Goal: Information Seeking & Learning: Learn about a topic

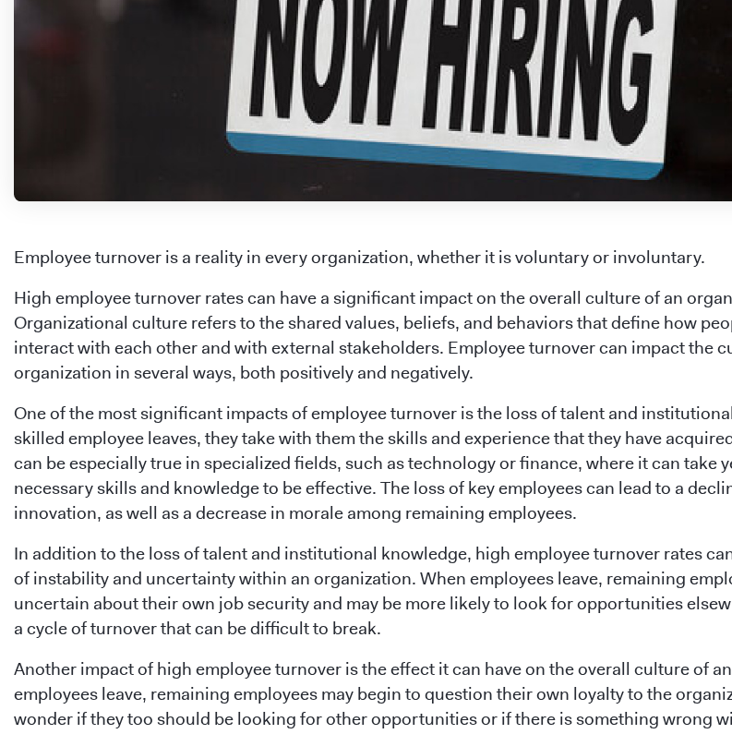
scroll to position [683, 0]
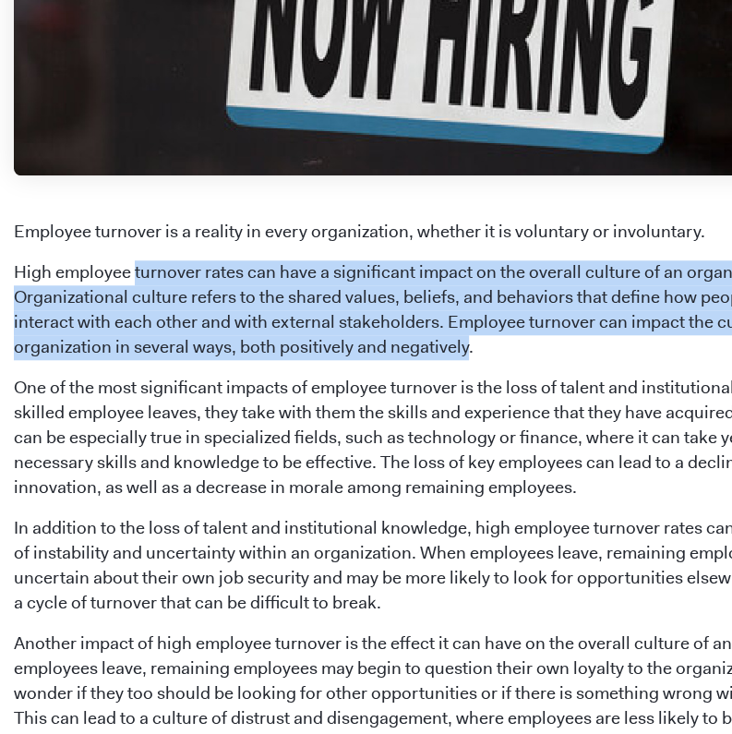
drag, startPoint x: 135, startPoint y: 266, endPoint x: 286, endPoint y: 345, distance: 171.0
click at [286, 345] on p "High employee turnover rates can have a significant impact on the overall cultu…" at bounding box center [458, 310] width 888 height 100
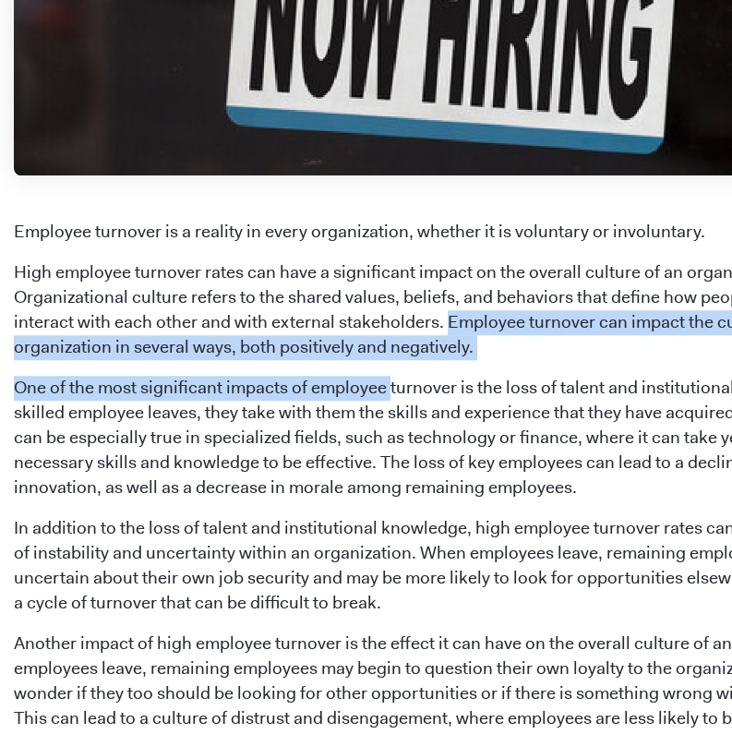
drag, startPoint x: 347, startPoint y: 320, endPoint x: 389, endPoint y: 367, distance: 62.1
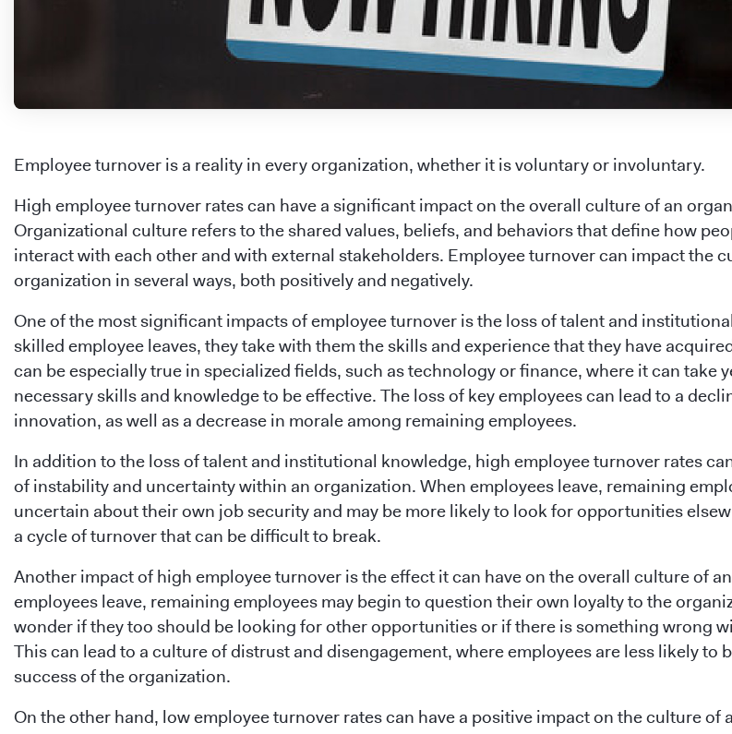
scroll to position [752, 0]
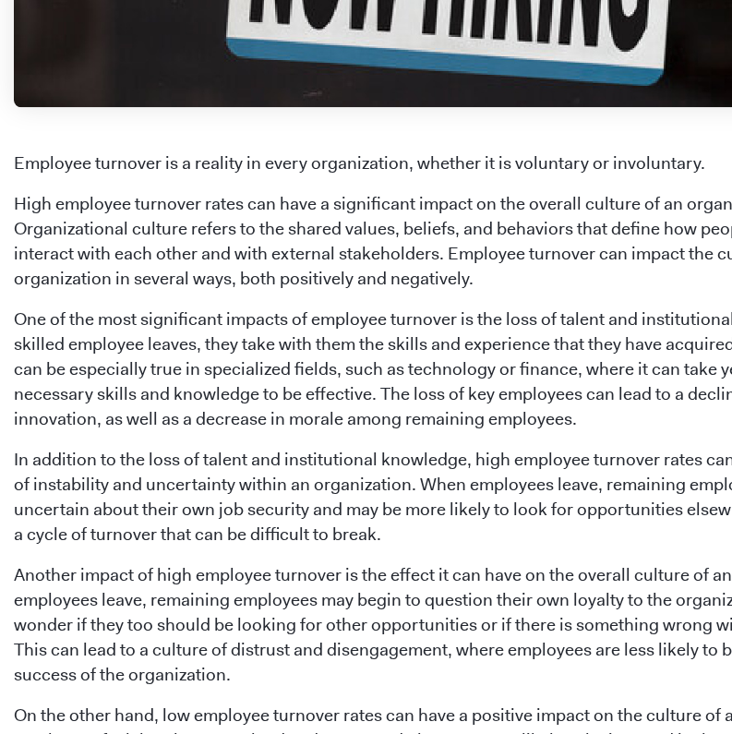
drag, startPoint x: 213, startPoint y: 332, endPoint x: 297, endPoint y: 381, distance: 97.3
click at [297, 381] on p "One of the most significant impacts of employee turnover is the loss of talent …" at bounding box center [458, 370] width 888 height 125
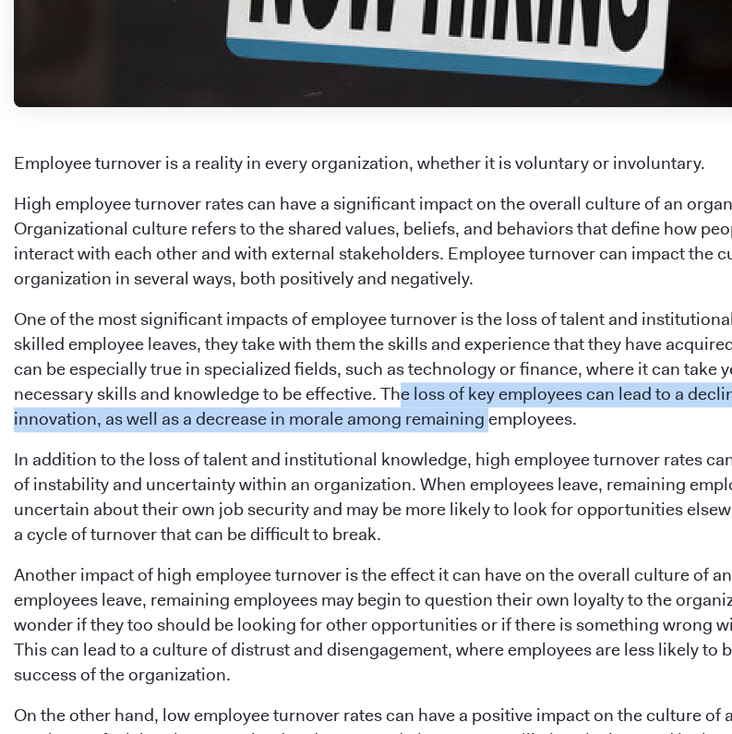
drag, startPoint x: 401, startPoint y: 393, endPoint x: 487, endPoint y: 424, distance: 91.1
click at [487, 424] on p "One of the most significant impacts of employee turnover is the loss of talent …" at bounding box center [458, 370] width 888 height 125
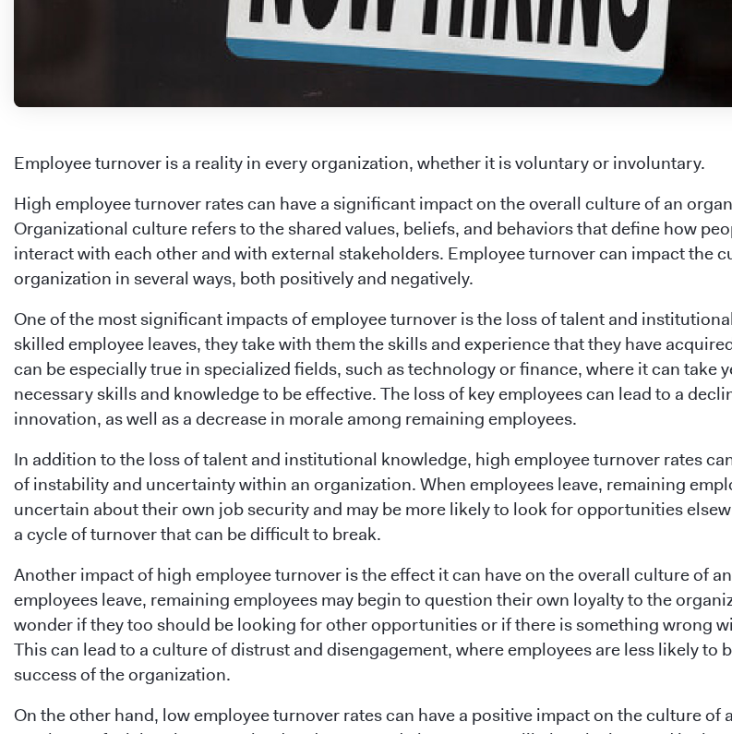
click at [489, 425] on p "One of the most significant impacts of employee turnover is the loss of talent …" at bounding box center [458, 370] width 888 height 125
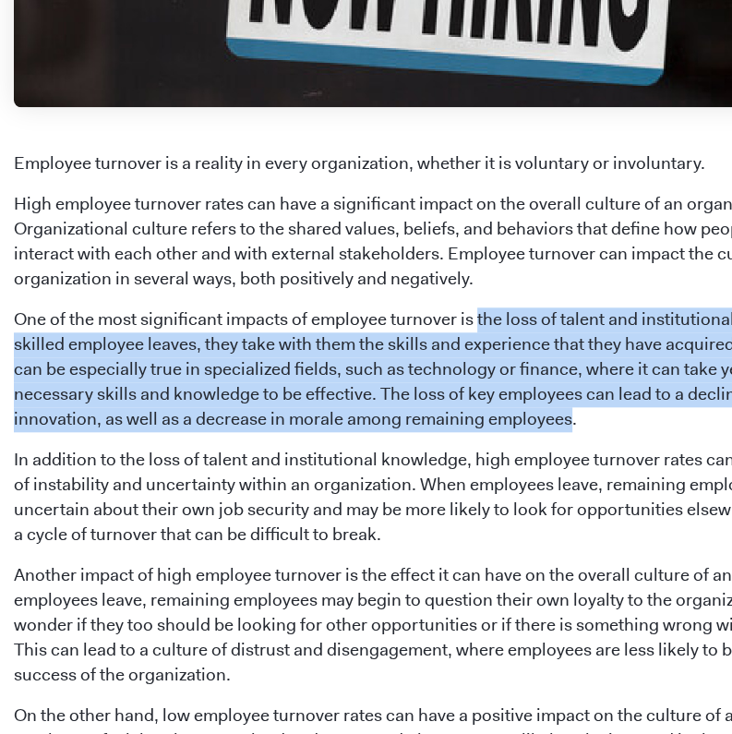
drag, startPoint x: 475, startPoint y: 315, endPoint x: 567, endPoint y: 427, distance: 145.0
click at [567, 427] on p "One of the most significant impacts of employee turnover is the loss of talent …" at bounding box center [458, 370] width 888 height 125
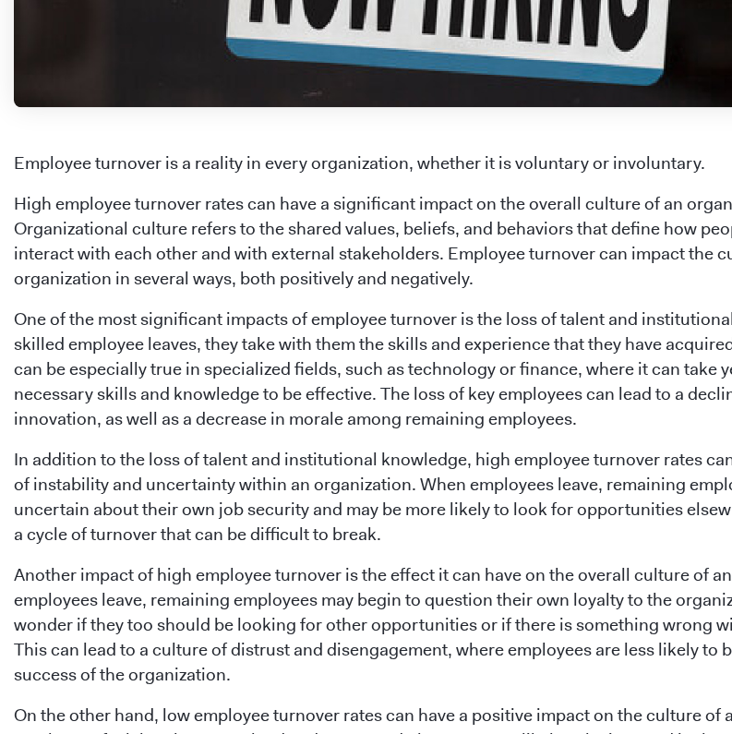
click at [524, 476] on p "In addition to the loss of talent and institutional knowledge, high employee tu…" at bounding box center [458, 498] width 888 height 100
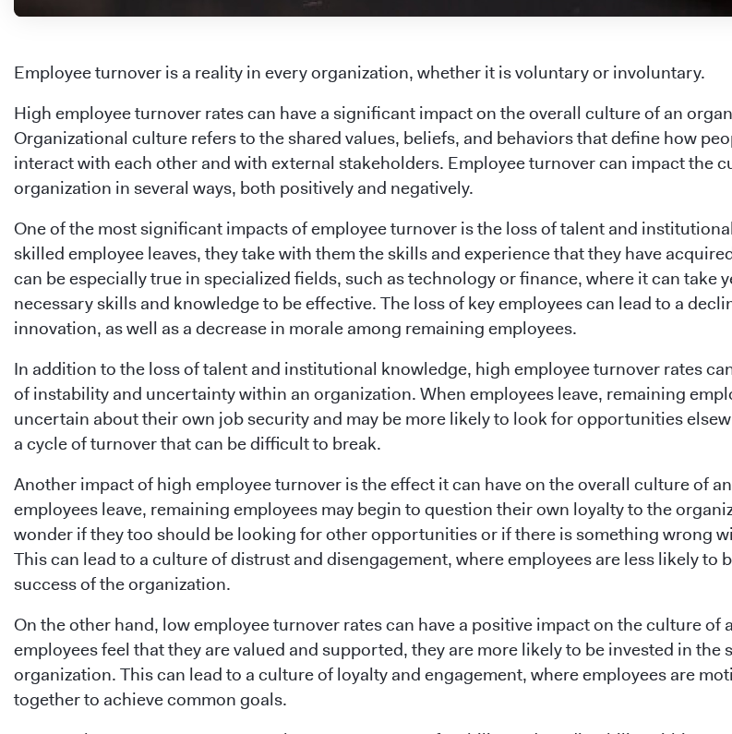
scroll to position [845, 0]
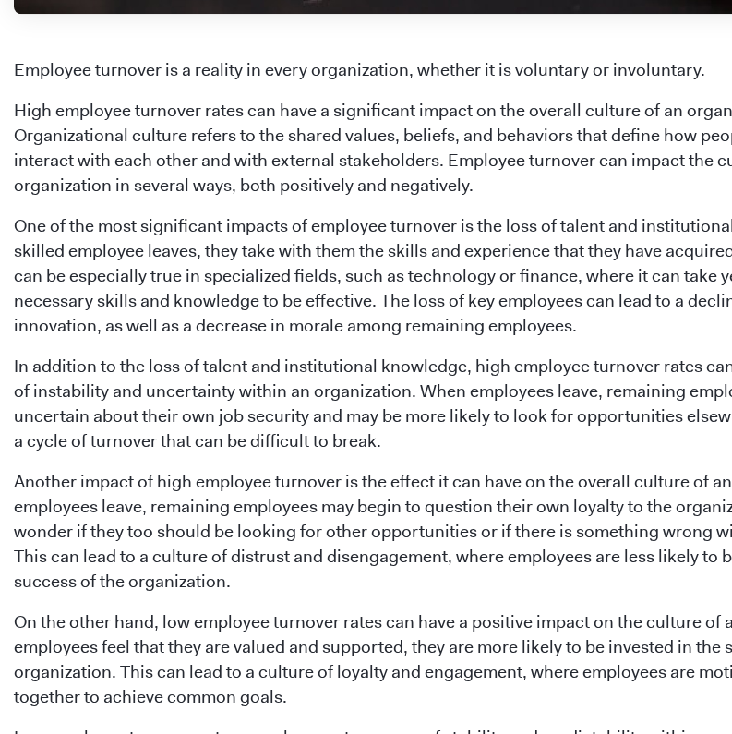
click at [476, 222] on p "One of the most significant impacts of employee turnover is the loss of talent …" at bounding box center [458, 276] width 888 height 125
click at [473, 222] on p "One of the most significant impacts of employee turnover is the loss of talent …" at bounding box center [458, 276] width 888 height 125
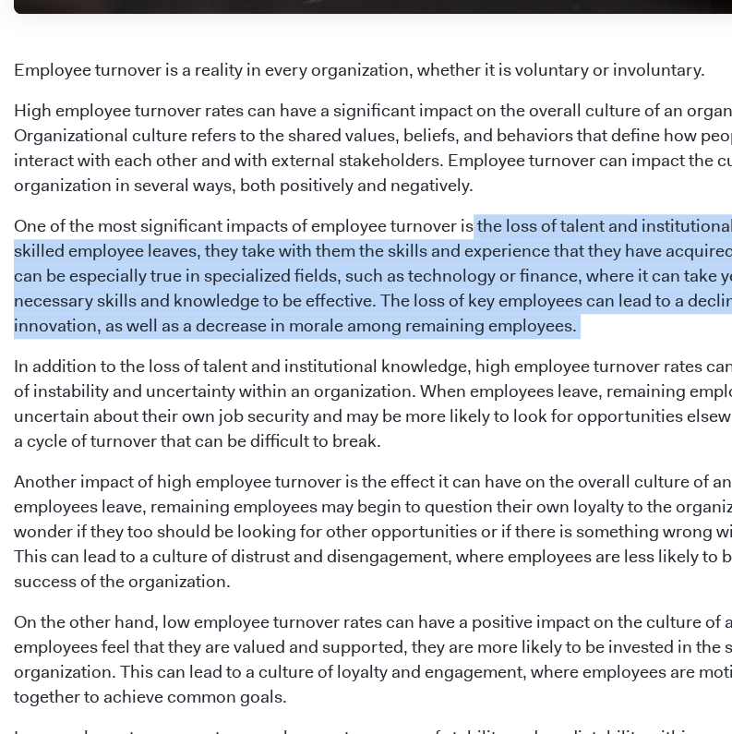
drag, startPoint x: 473, startPoint y: 222, endPoint x: 573, endPoint y: 332, distance: 149.1
click at [573, 332] on p "One of the most significant impacts of employee turnover is the loss of talent …" at bounding box center [458, 276] width 888 height 125
click at [312, 269] on p "One of the most significant impacts of employee turnover is the loss of talent …" at bounding box center [458, 276] width 888 height 125
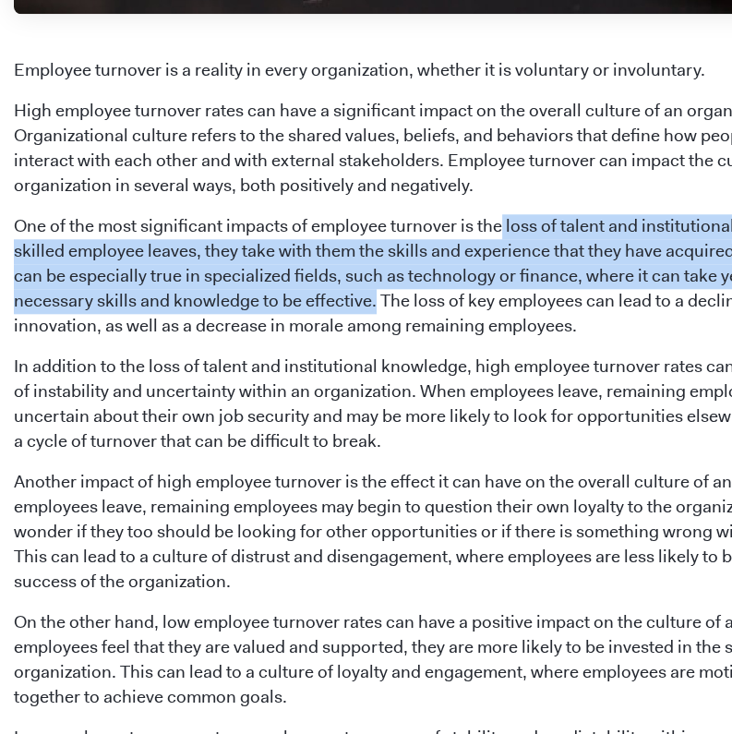
drag, startPoint x: 502, startPoint y: 221, endPoint x: 373, endPoint y: 307, distance: 154.5
click at [373, 307] on p "One of the most significant impacts of employee turnover is the loss of talent …" at bounding box center [458, 276] width 888 height 125
copy p "loss of talent and institutional knowledge. When a skilled employee leaves, the…"
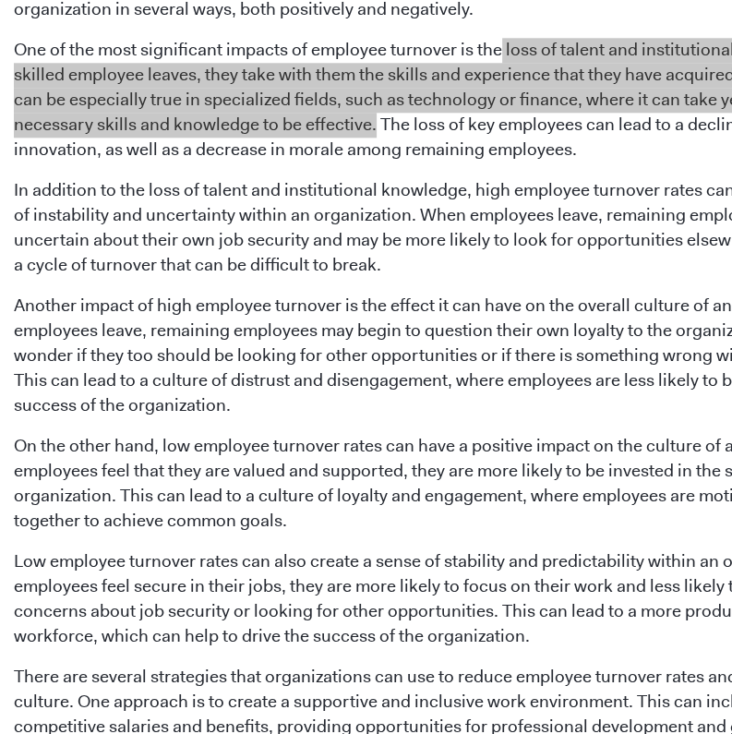
scroll to position [1014, 0]
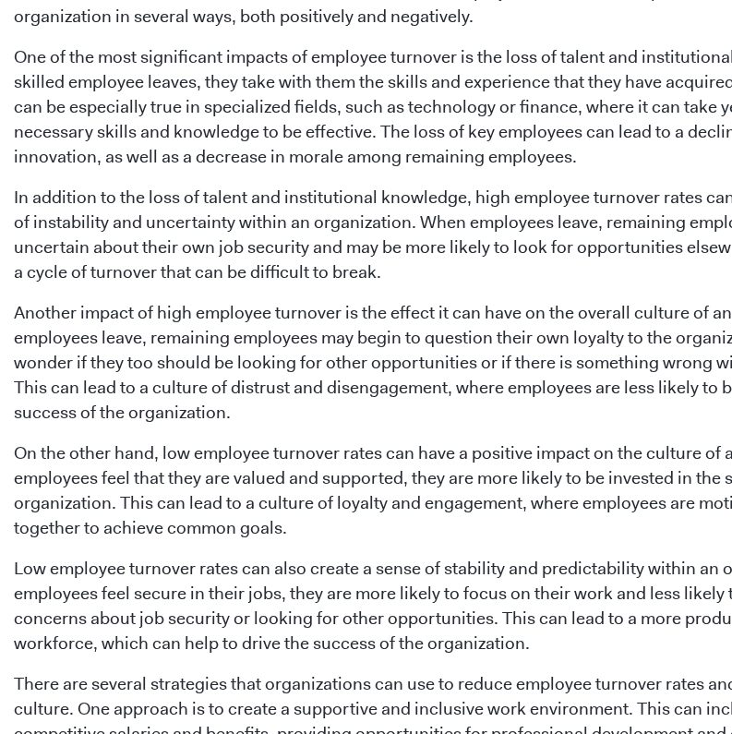
click at [488, 236] on p "In addition to the loss of talent and institutional knowledge, high employee tu…" at bounding box center [458, 236] width 888 height 100
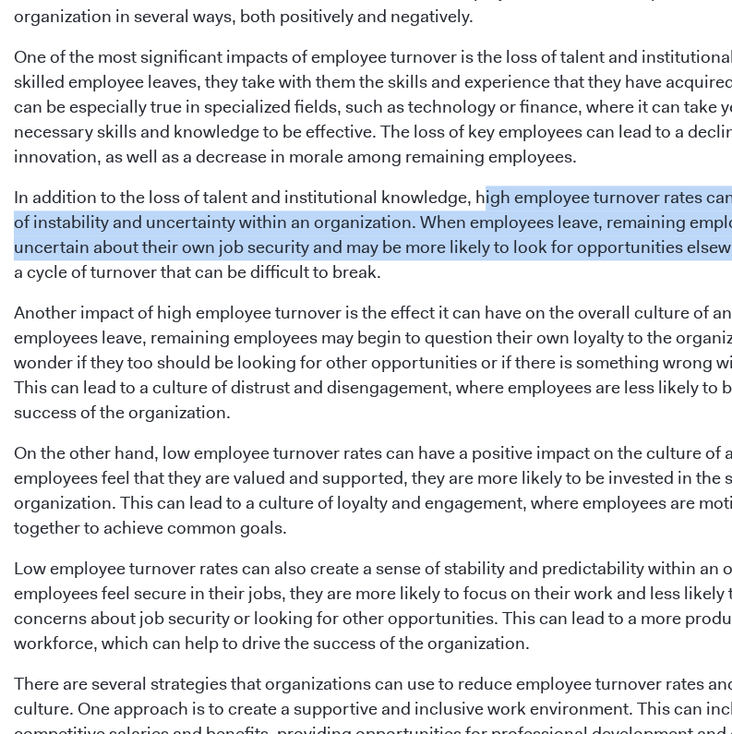
drag, startPoint x: 480, startPoint y: 194, endPoint x: 686, endPoint y: 244, distance: 211.9
click at [686, 244] on p "In addition to the loss of talent and institutional knowledge, high employee tu…" at bounding box center [458, 236] width 888 height 100
copy p "igh employee turnover rates can also create a sense of instability and uncertai…"
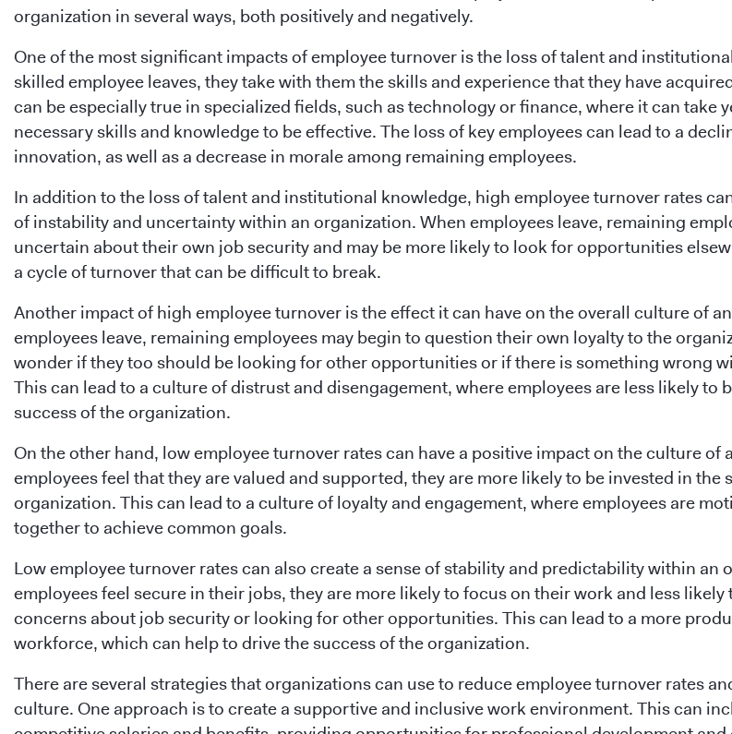
click at [314, 375] on p "Another impact of high employee turnover is the effect it can have on the overa…" at bounding box center [458, 363] width 888 height 125
